Goal: Information Seeking & Learning: Find specific fact

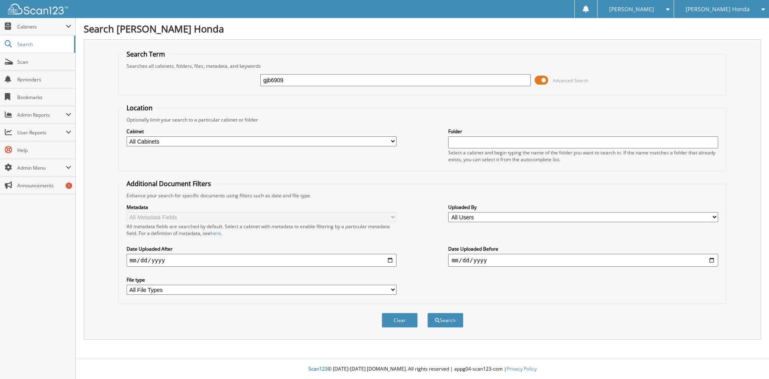
type input "gjb6909"
click at [427, 312] on button "Search" at bounding box center [445, 319] width 36 height 15
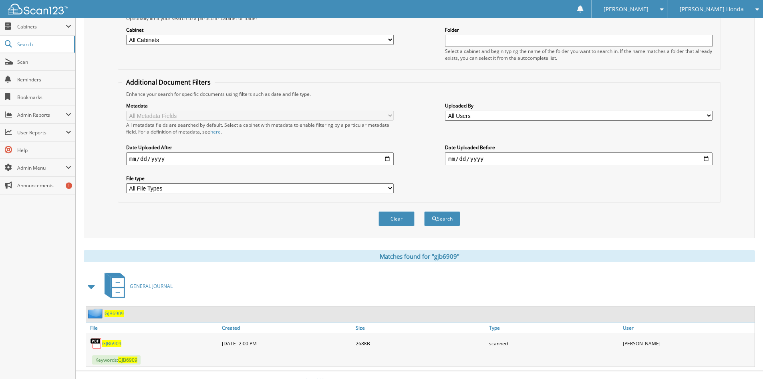
scroll to position [114, 0]
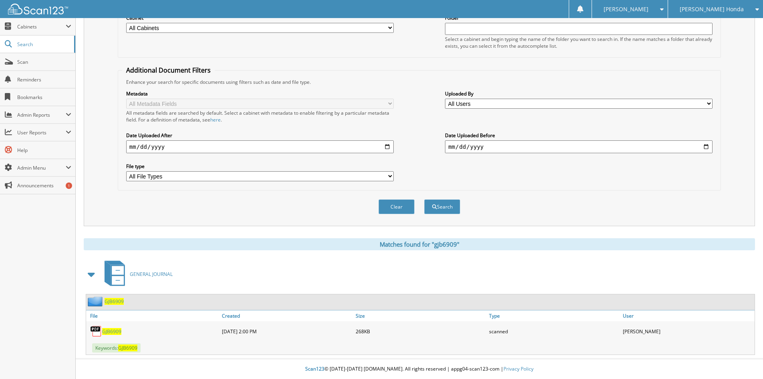
click at [113, 330] on span "GJB6909" at bounding box center [111, 331] width 19 height 7
drag, startPoint x: 27, startPoint y: 58, endPoint x: 49, endPoint y: 58, distance: 22.4
click at [27, 58] on span "Scan" at bounding box center [44, 61] width 54 height 7
